Goal: Navigation & Orientation: Find specific page/section

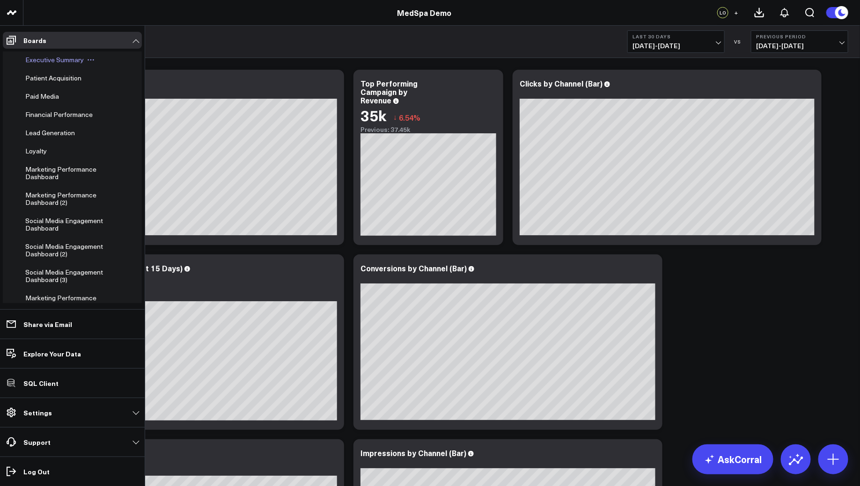
click at [42, 60] on span "Executive Summary" at bounding box center [54, 59] width 59 height 9
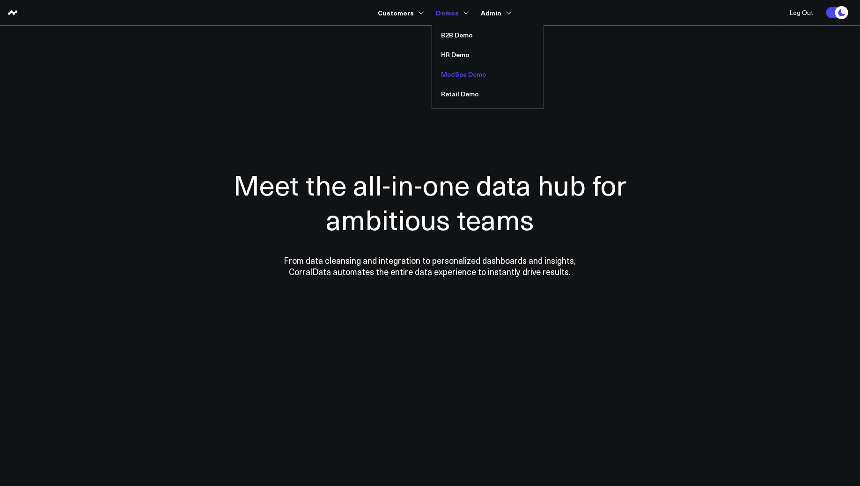
click at [455, 73] on link "MedSpa Demo" at bounding box center [487, 75] width 111 height 20
click at [459, 52] on link "HR Demo" at bounding box center [487, 55] width 111 height 20
click at [454, 31] on link "B2B Demo" at bounding box center [487, 35] width 111 height 20
click at [454, 95] on link "Retail Demo" at bounding box center [487, 94] width 111 height 20
click at [457, 51] on link "HR Demo" at bounding box center [487, 55] width 111 height 20
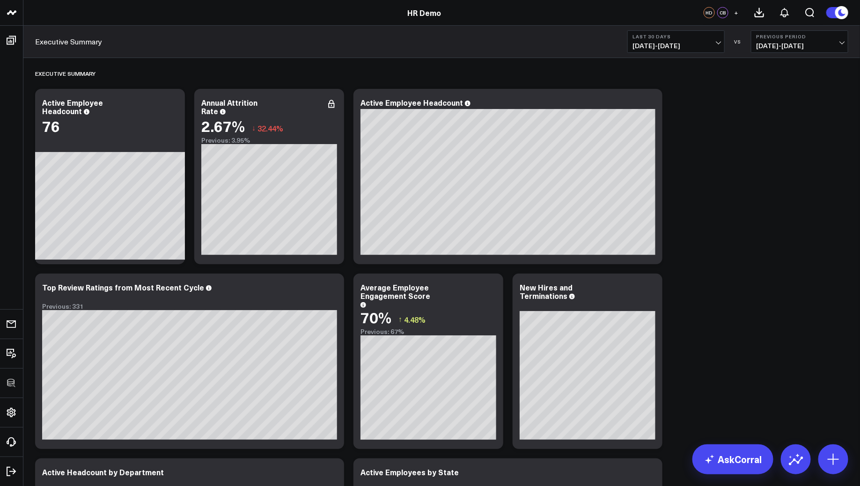
click at [410, 8] on link "HR Demo" at bounding box center [424, 12] width 34 height 10
